Goal: Task Accomplishment & Management: Use online tool/utility

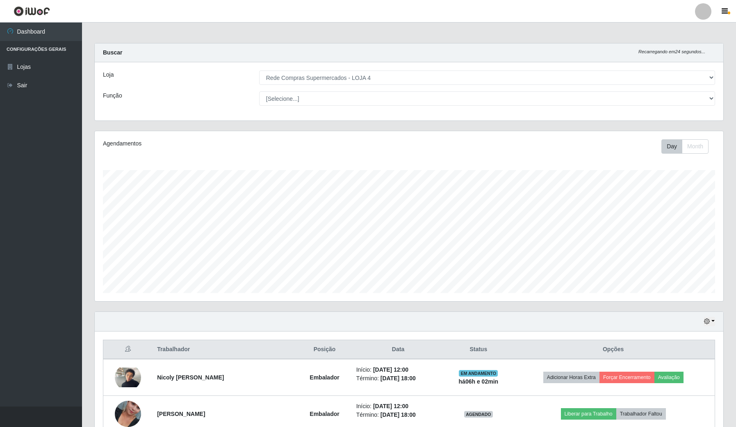
select select "159"
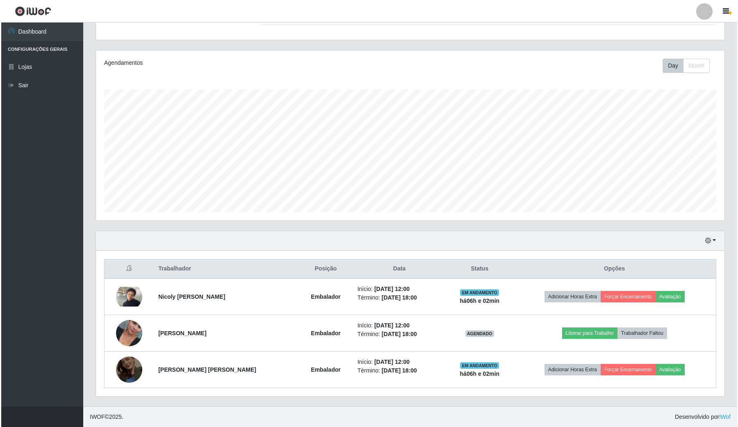
scroll to position [171, 628]
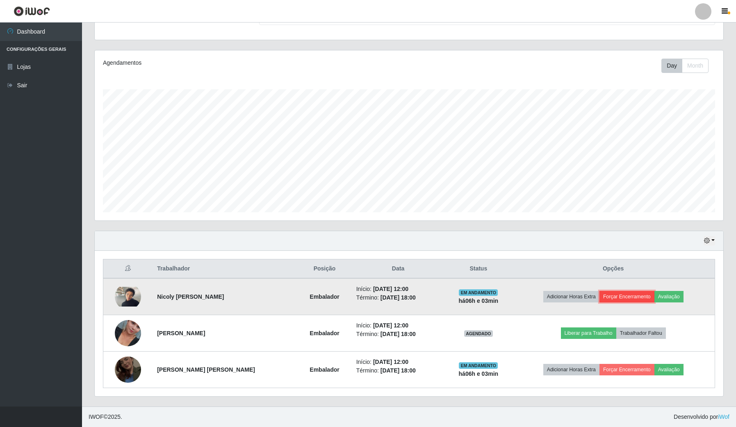
click at [627, 298] on button "Forçar Encerramento" at bounding box center [626, 296] width 55 height 11
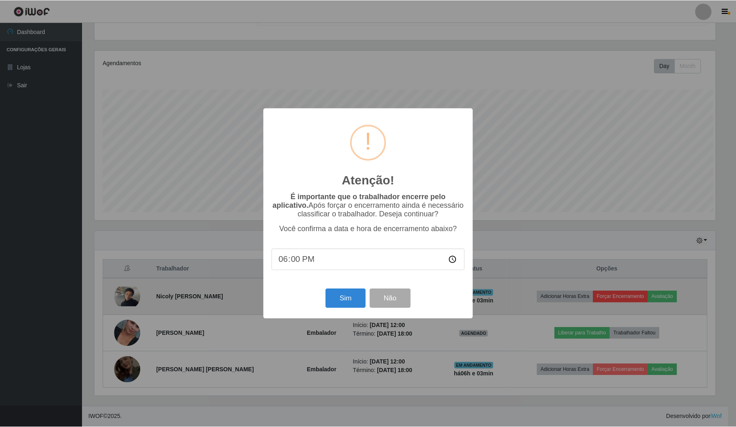
scroll to position [171, 622]
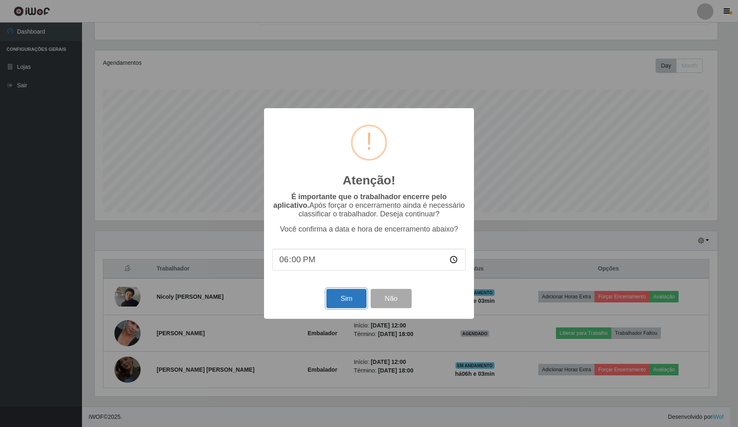
click at [345, 302] on button "Sim" at bounding box center [346, 298] width 40 height 19
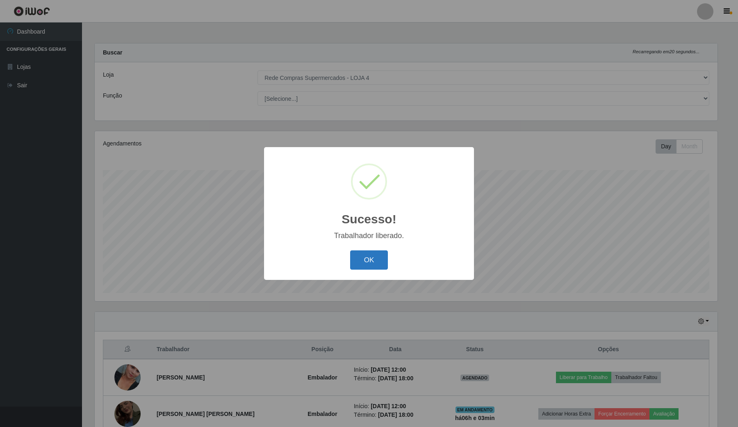
click at [363, 261] on button "OK" at bounding box center [369, 260] width 38 height 19
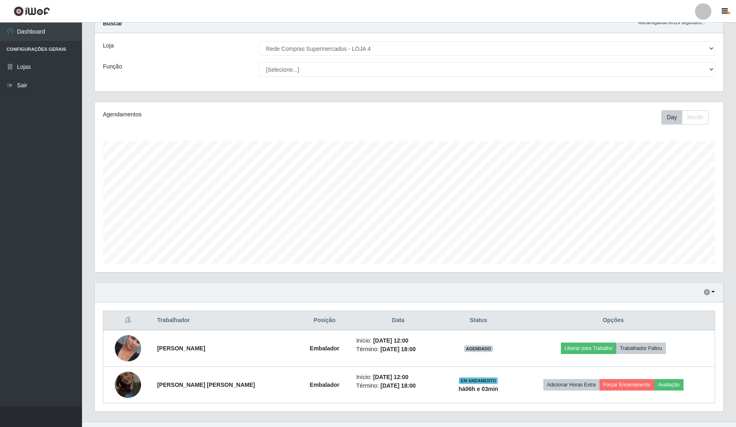
scroll to position [45, 0]
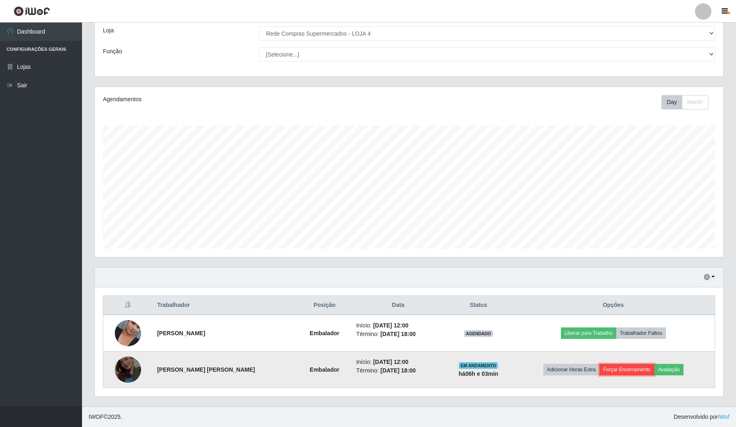
click at [630, 372] on button "Forçar Encerramento" at bounding box center [626, 369] width 55 height 11
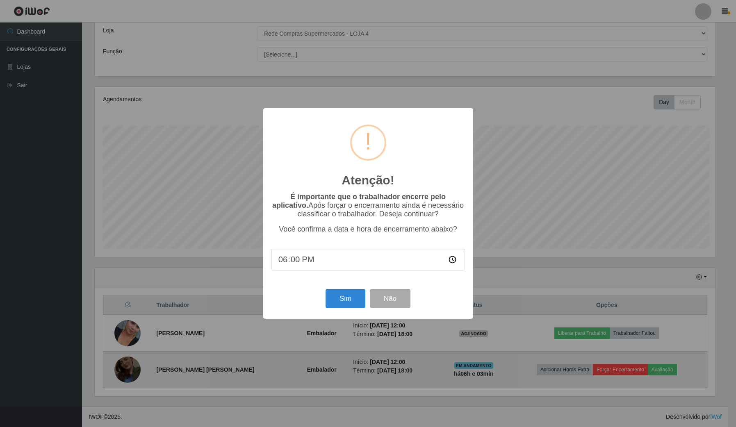
scroll to position [171, 622]
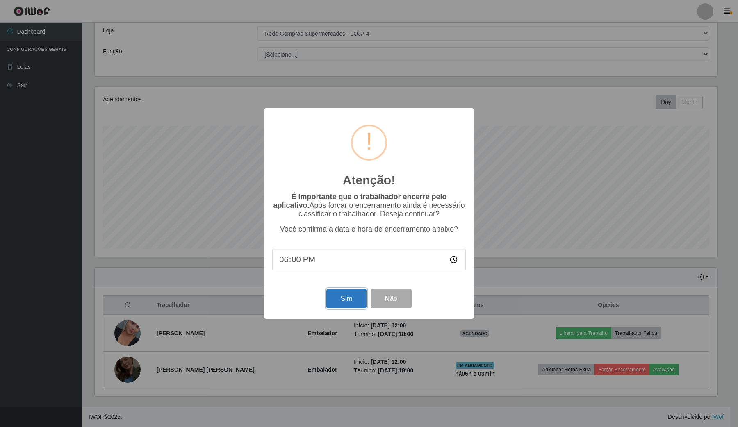
click at [339, 296] on button "Sim" at bounding box center [346, 298] width 40 height 19
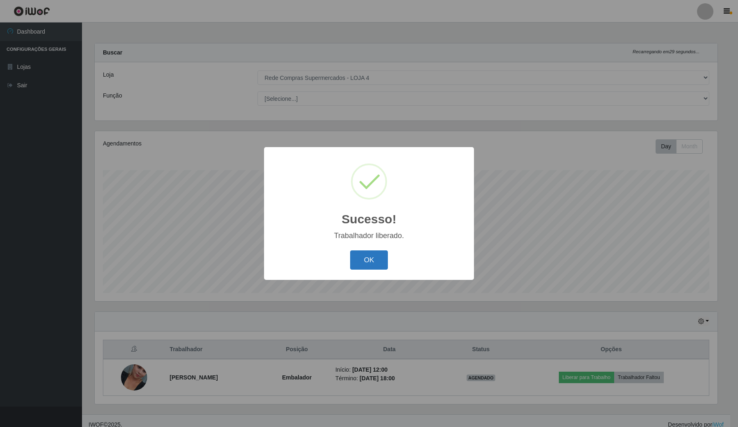
click at [377, 267] on button "OK" at bounding box center [369, 260] width 38 height 19
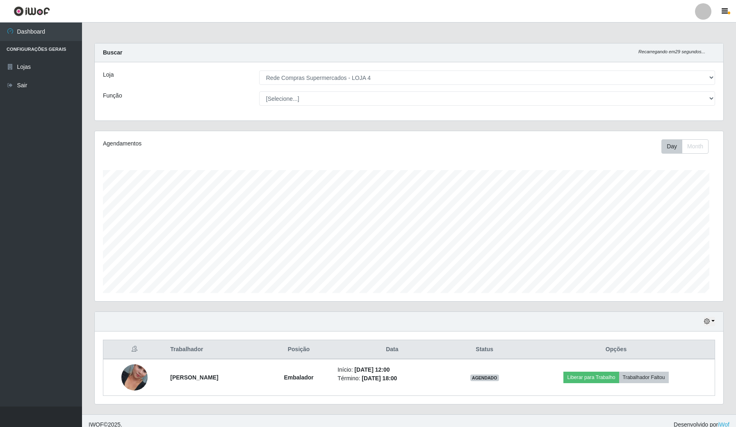
scroll to position [171, 628]
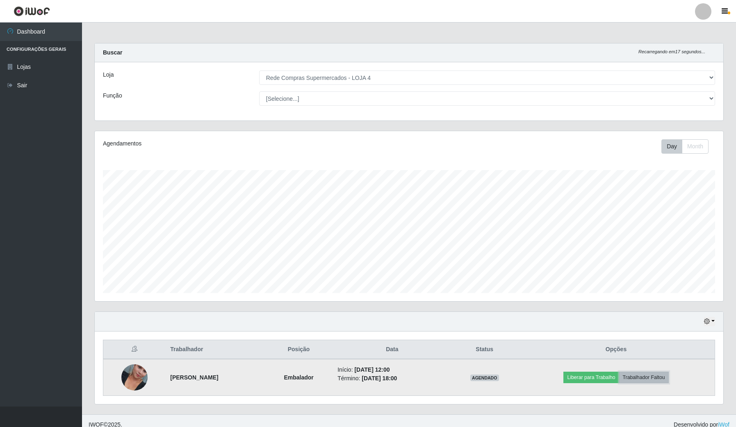
click at [659, 373] on button "Trabalhador Faltou" at bounding box center [644, 377] width 50 height 11
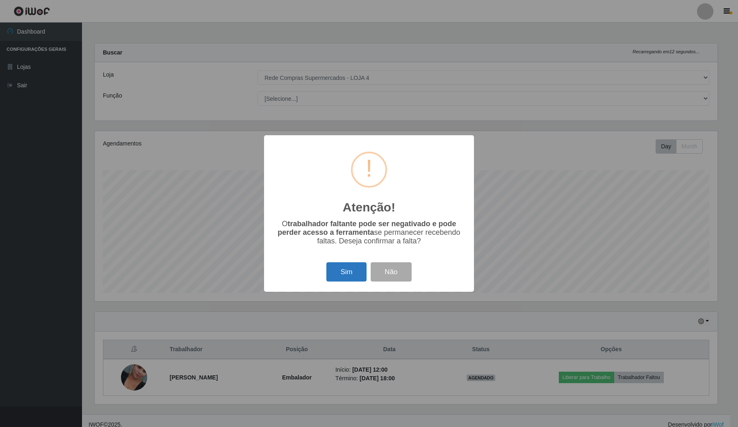
click at [344, 278] on button "Sim" at bounding box center [346, 271] width 40 height 19
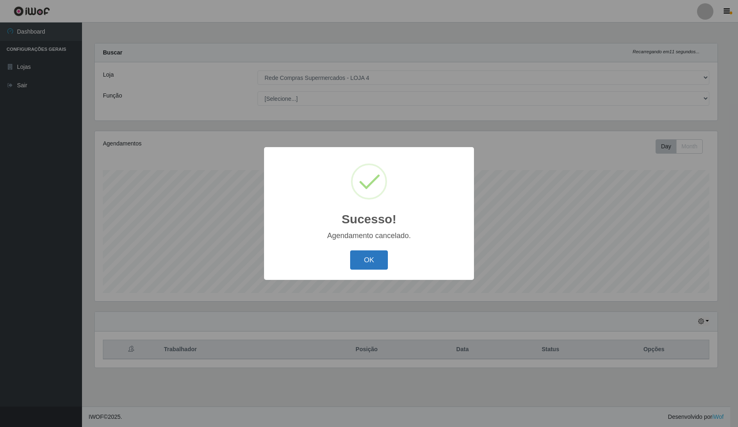
click at [368, 260] on button "OK" at bounding box center [369, 260] width 38 height 19
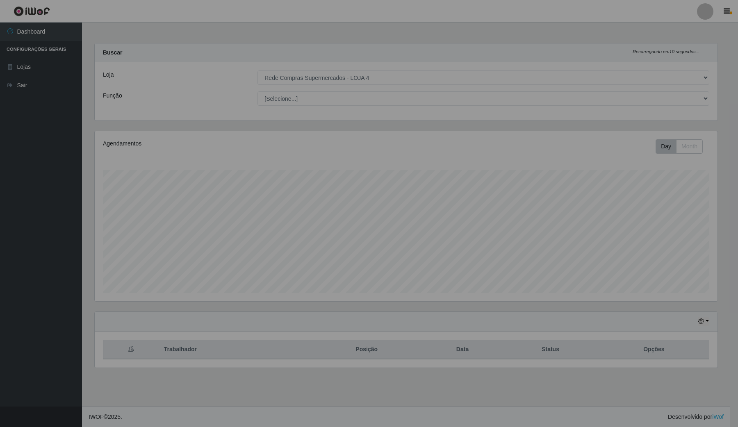
scroll to position [171, 630]
